Goal: Book appointment/travel/reservation

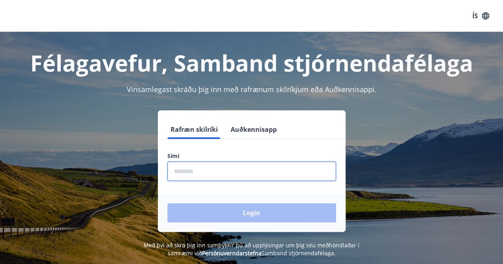
click at [237, 171] on input "phone" at bounding box center [251, 171] width 169 height 19
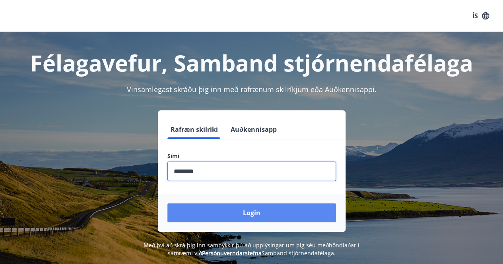
type input "********"
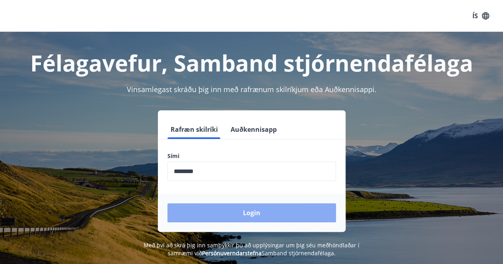
click at [250, 214] on button "Login" at bounding box center [251, 213] width 169 height 19
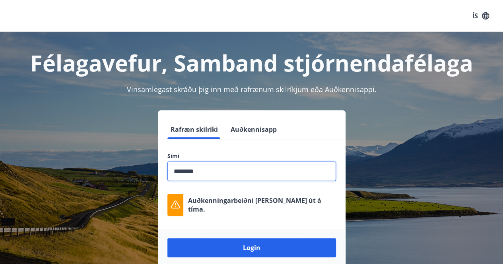
click at [227, 167] on input "phone" at bounding box center [251, 171] width 169 height 19
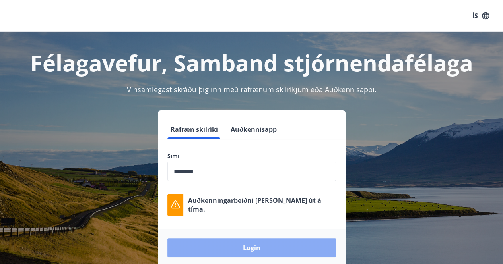
click at [235, 250] on button "Login" at bounding box center [251, 247] width 169 height 19
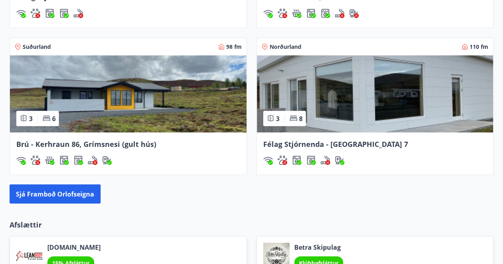
scroll to position [742, 0]
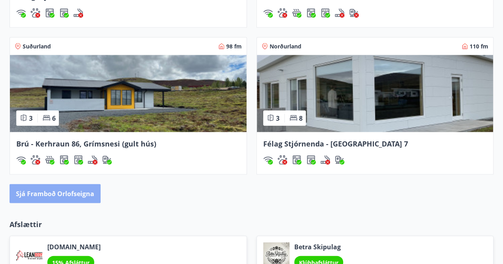
click at [72, 193] on button "Sjá framboð orlofseigna" at bounding box center [55, 193] width 91 height 19
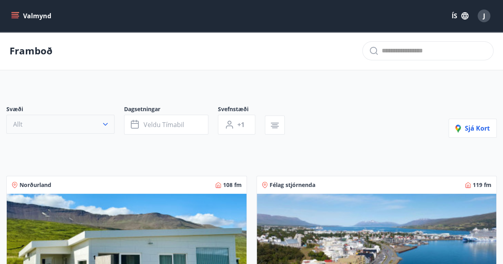
click at [107, 122] on icon "button" at bounding box center [105, 124] width 8 height 8
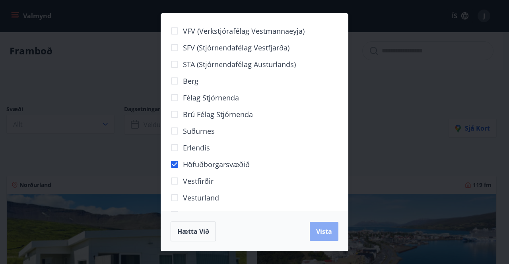
click at [324, 231] on span "Vista" at bounding box center [324, 231] width 16 height 9
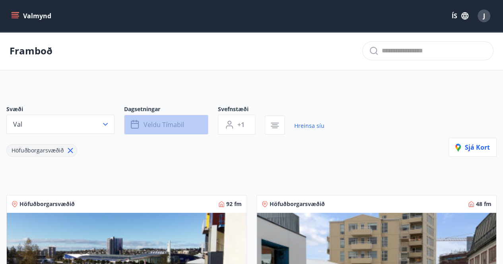
click at [178, 124] on span "Veldu tímabil" at bounding box center [163, 124] width 41 height 9
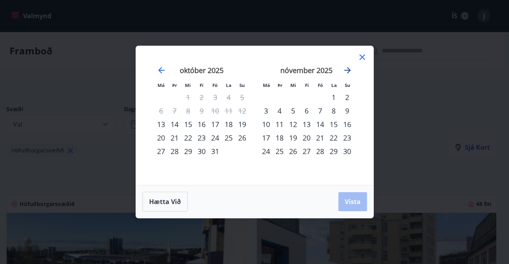
click at [348, 71] on icon "Move forward to switch to the next month." at bounding box center [348, 71] width 10 height 10
click at [320, 151] on div "27" at bounding box center [320, 152] width 14 height 14
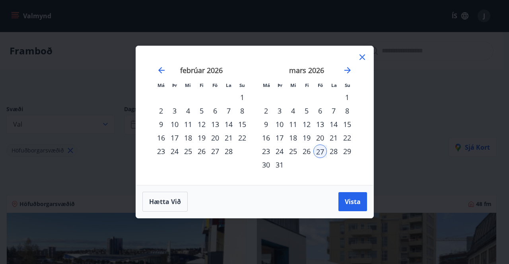
click at [281, 166] on div "31" at bounding box center [280, 165] width 14 height 14
click at [356, 196] on button "Vista" at bounding box center [352, 201] width 29 height 19
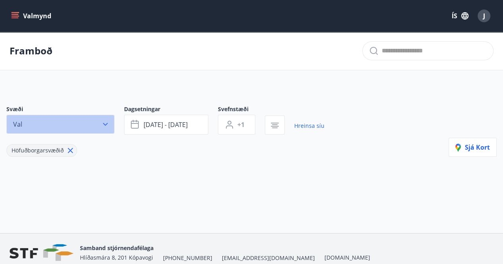
click at [104, 125] on icon "button" at bounding box center [105, 124] width 8 height 8
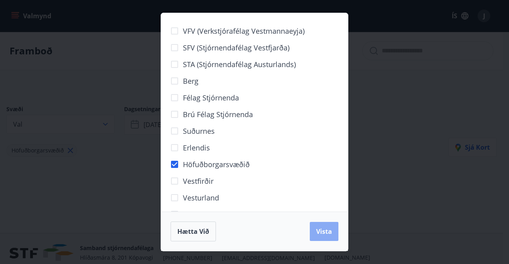
click at [338, 234] on button "Vista" at bounding box center [324, 231] width 29 height 19
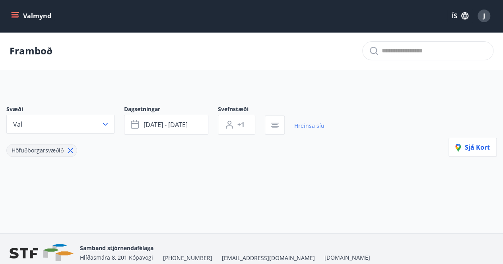
click at [300, 128] on link "Hreinsa síu" at bounding box center [309, 125] width 30 height 17
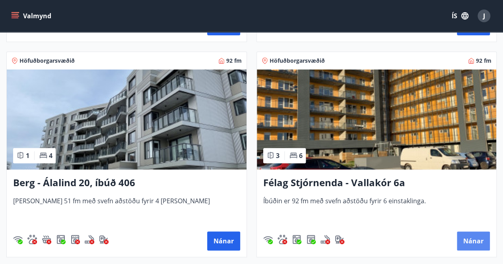
scroll to position [1633, 0]
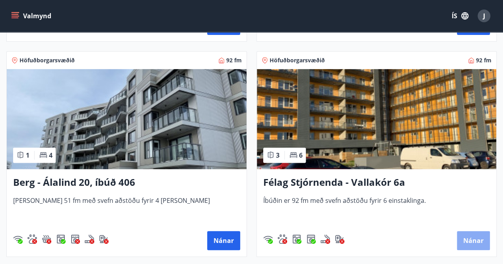
click at [471, 239] on button "Nánar" at bounding box center [473, 240] width 33 height 19
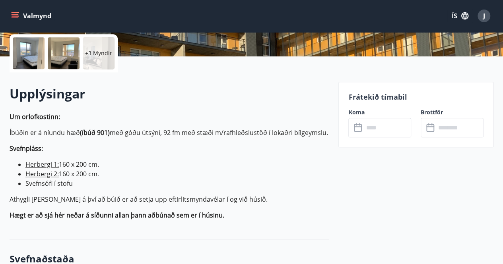
scroll to position [183, 0]
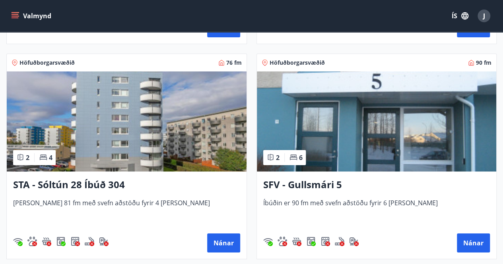
scroll to position [1416, 0]
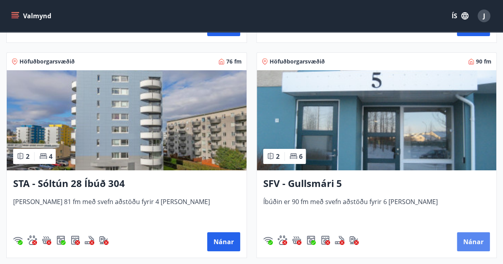
click at [470, 238] on button "Nánar" at bounding box center [473, 242] width 33 height 19
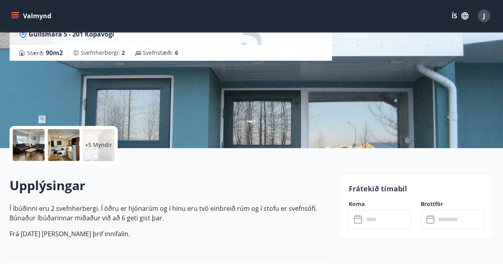
scroll to position [112, 0]
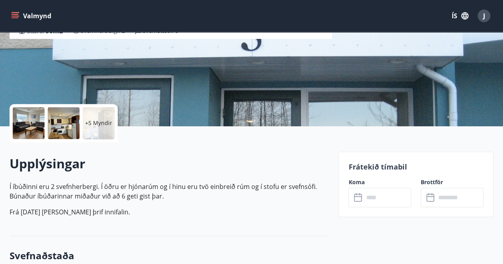
click at [23, 129] on div at bounding box center [29, 123] width 32 height 32
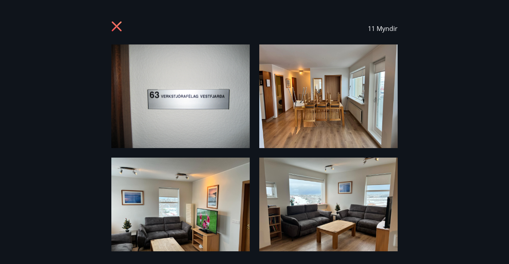
click at [168, 196] on img at bounding box center [180, 210] width 138 height 104
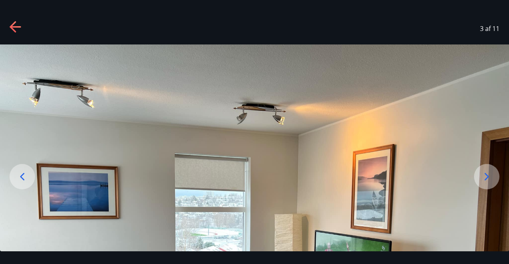
click at [479, 182] on div at bounding box center [486, 176] width 25 height 25
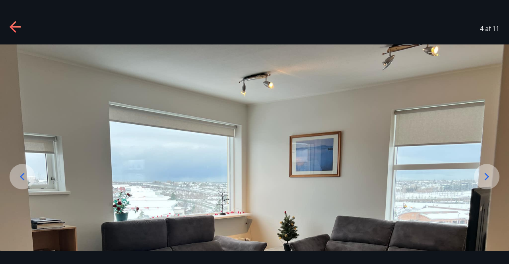
click at [479, 182] on div at bounding box center [486, 176] width 25 height 25
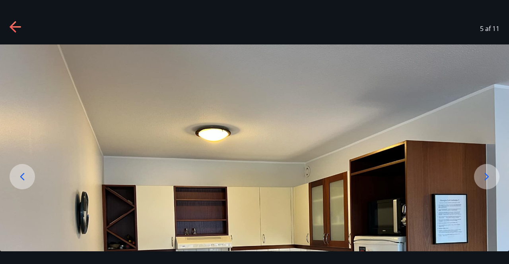
click at [479, 182] on div at bounding box center [486, 176] width 25 height 25
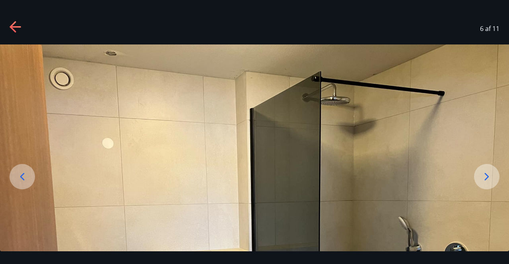
click at [479, 182] on div at bounding box center [486, 176] width 25 height 25
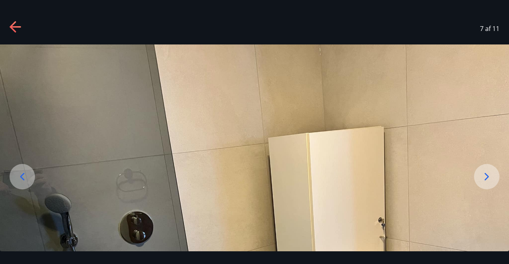
click at [479, 182] on div at bounding box center [486, 176] width 25 height 25
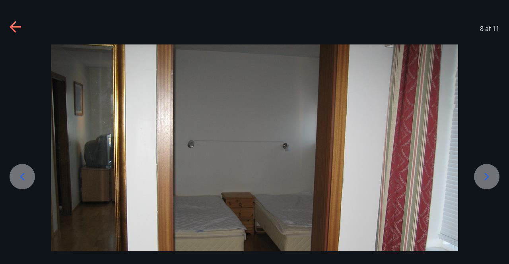
click at [479, 182] on div at bounding box center [486, 176] width 25 height 25
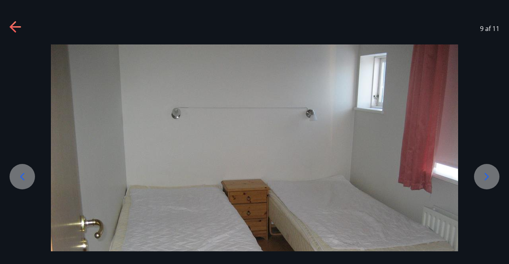
click at [13, 24] on icon at bounding box center [13, 26] width 6 height 11
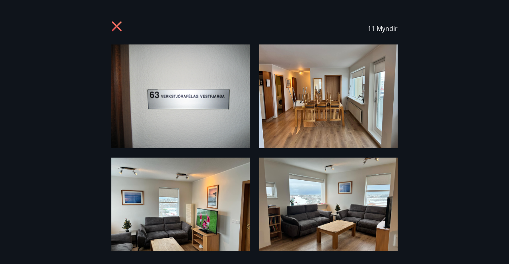
click at [117, 29] on icon at bounding box center [117, 27] width 13 height 13
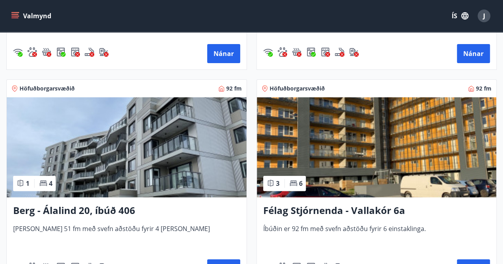
scroll to position [1606, 0]
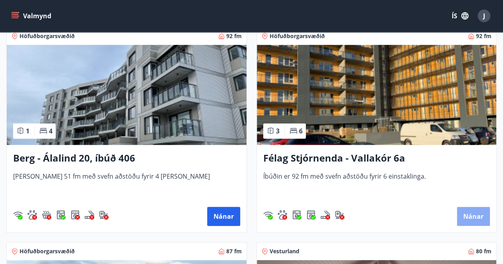
click at [475, 213] on button "Nánar" at bounding box center [473, 216] width 33 height 19
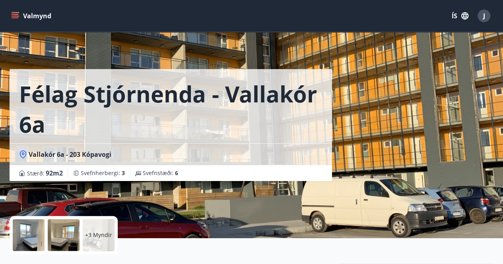
click at [27, 234] on div at bounding box center [29, 235] width 32 height 32
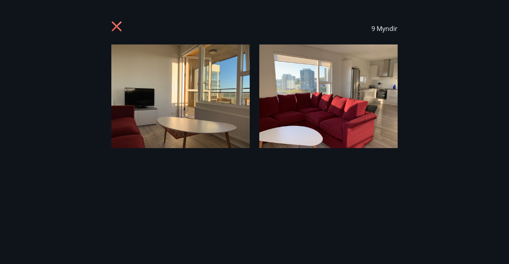
click at [115, 26] on icon at bounding box center [117, 26] width 10 height 10
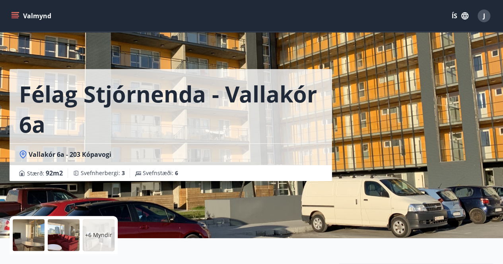
click at [92, 237] on p "+6 Myndir" at bounding box center [98, 235] width 27 height 8
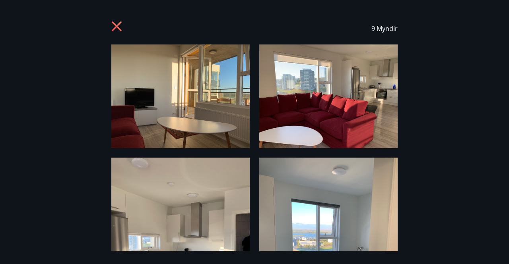
click at [120, 28] on icon at bounding box center [117, 27] width 13 height 13
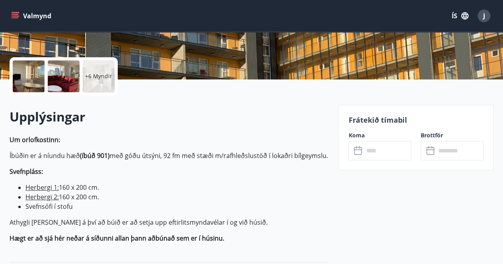
scroll to position [159, 0]
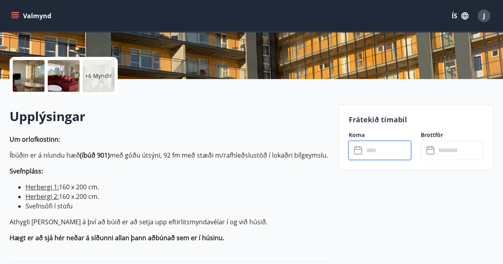
click at [380, 152] on input "text" at bounding box center [387, 150] width 48 height 19
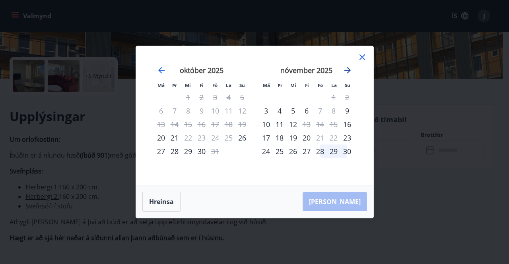
click at [347, 74] on icon "Move forward to switch to the next month." at bounding box center [348, 71] width 10 height 10
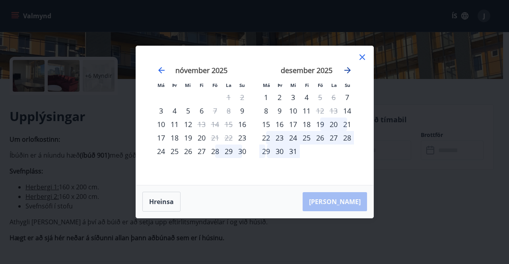
click at [347, 74] on icon "Move forward to switch to the next month." at bounding box center [348, 71] width 10 height 10
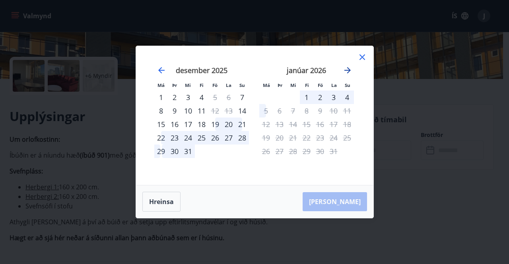
click at [347, 74] on icon "Move forward to switch to the next month." at bounding box center [348, 71] width 10 height 10
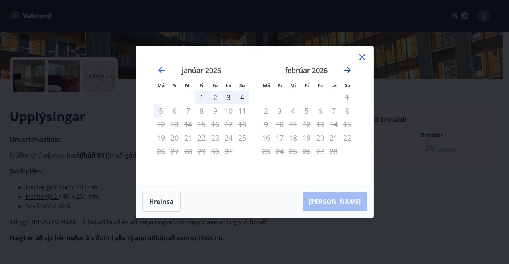
click at [347, 74] on icon "Move forward to switch to the next month." at bounding box center [348, 71] width 10 height 10
click at [363, 59] on icon at bounding box center [362, 57] width 10 height 10
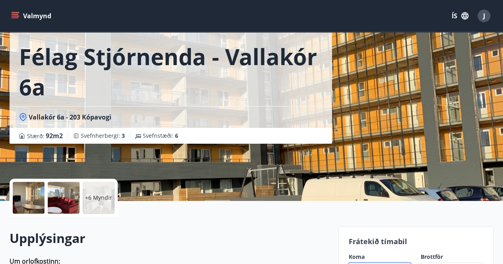
scroll to position [0, 0]
